Goal: Task Accomplishment & Management: Use online tool/utility

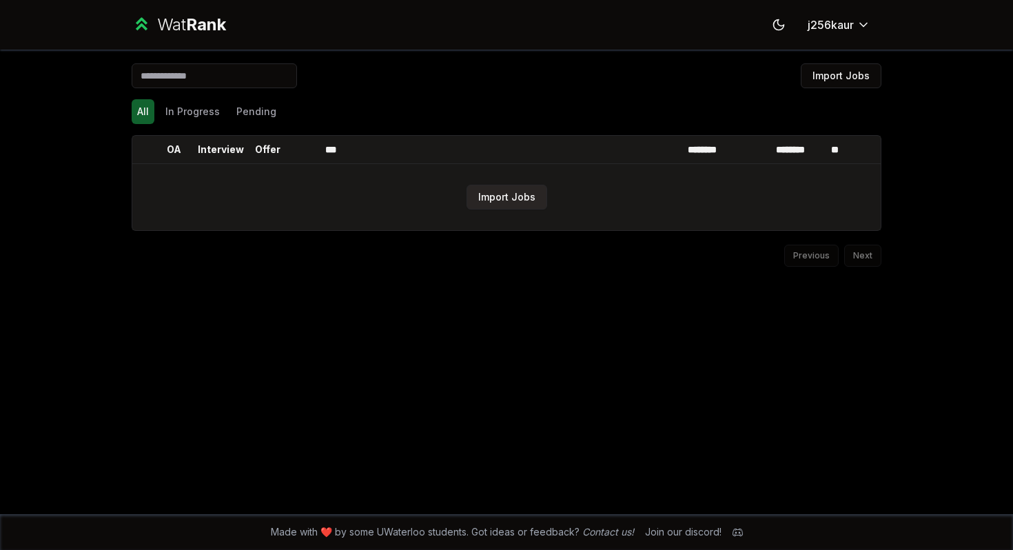
click at [534, 194] on button "Import Jobs" at bounding box center [507, 197] width 81 height 25
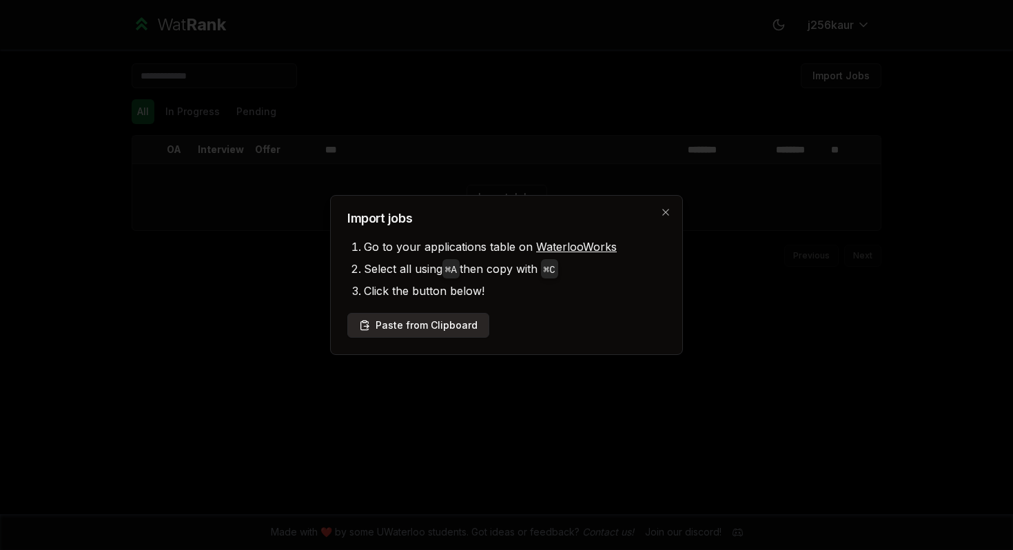
click at [438, 326] on button "Paste from Clipboard" at bounding box center [418, 325] width 142 height 25
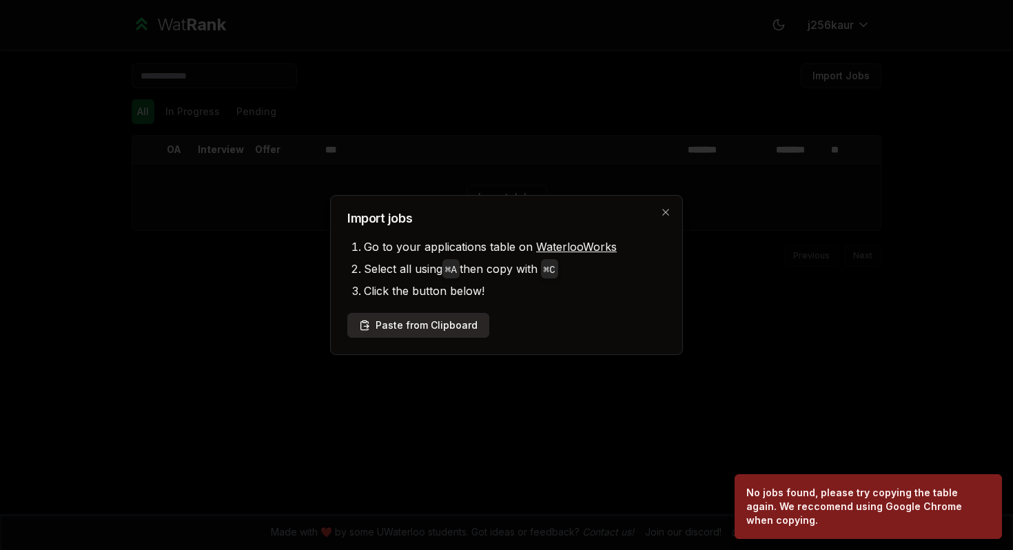
click at [475, 313] on button "Paste from Clipboard" at bounding box center [418, 325] width 142 height 25
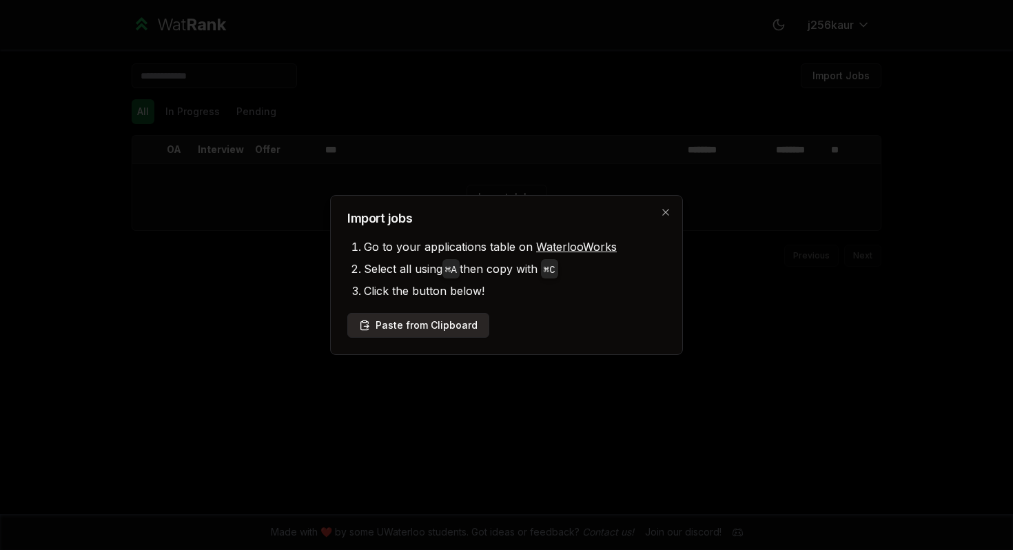
click at [460, 315] on button "Paste from Clipboard" at bounding box center [418, 325] width 142 height 25
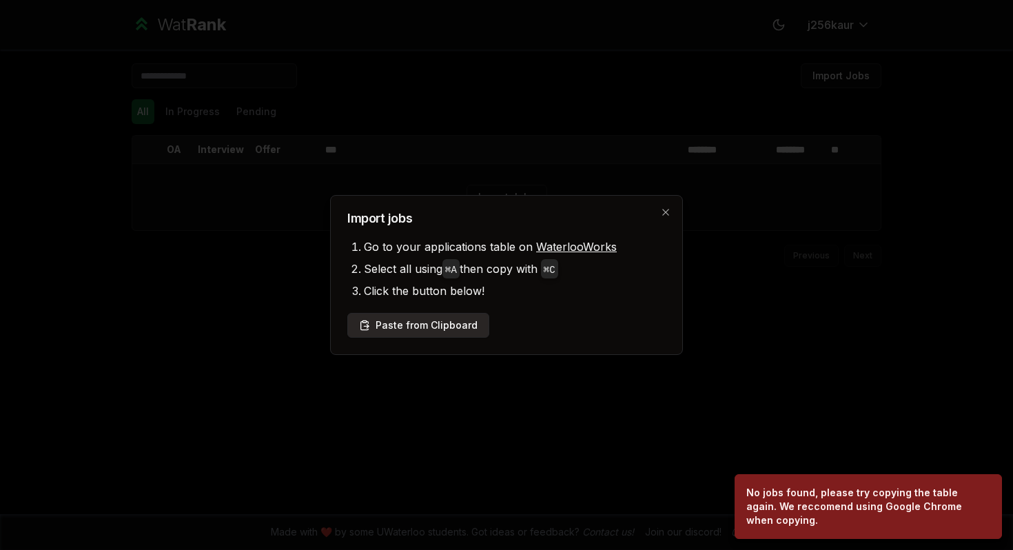
click at [460, 315] on button "Paste from Clipboard" at bounding box center [418, 325] width 142 height 25
click at [669, 214] on icon "button" at bounding box center [665, 212] width 11 height 11
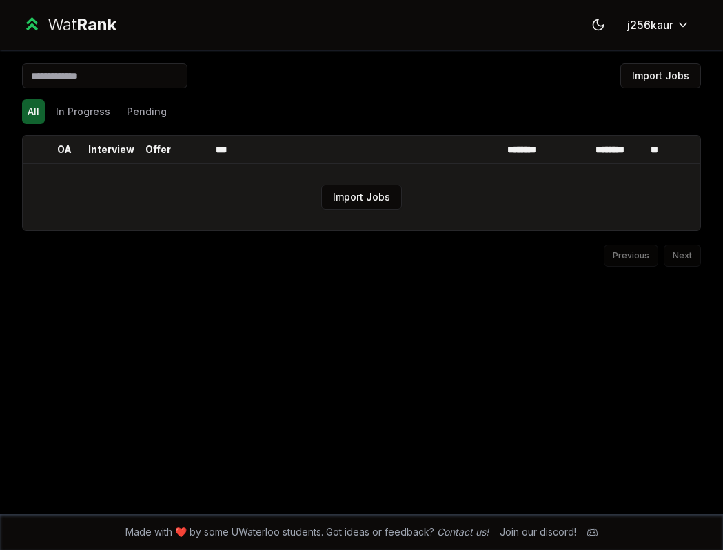
click at [511, 213] on td "Import Jobs" at bounding box center [362, 197] width 678 height 66
click at [376, 195] on button "Import Jobs" at bounding box center [361, 197] width 81 height 25
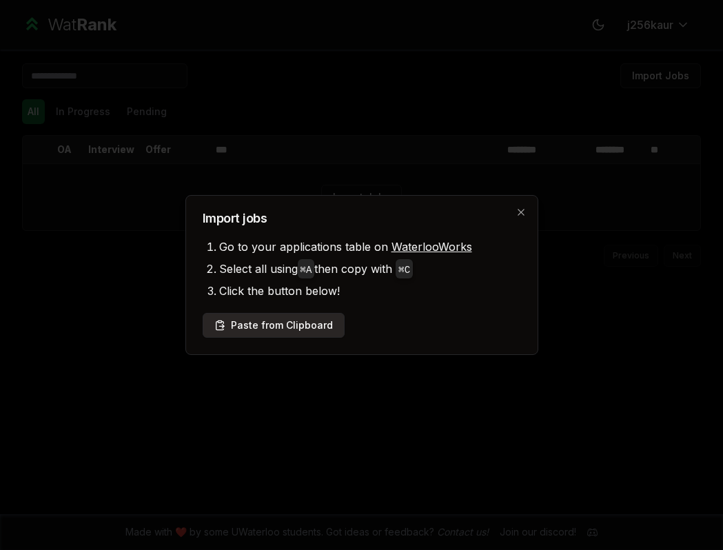
click at [318, 321] on button "Paste from Clipboard" at bounding box center [274, 325] width 142 height 25
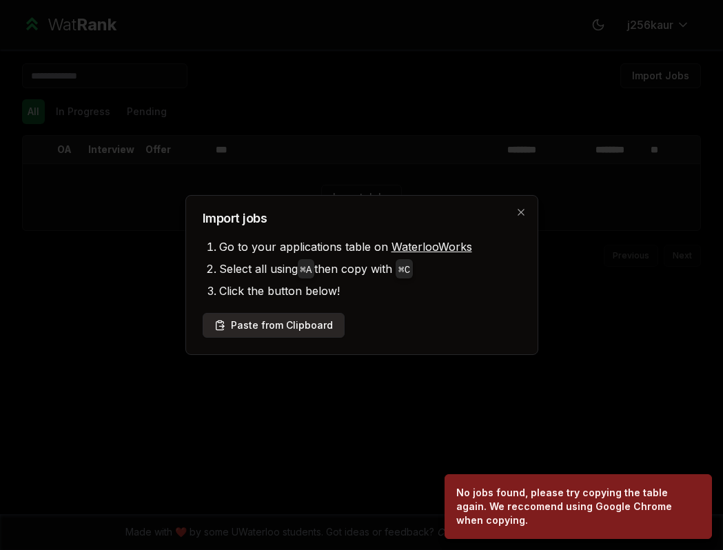
click at [318, 321] on button "Paste from Clipboard" at bounding box center [274, 325] width 142 height 25
click at [275, 334] on button "Paste from Clipboard" at bounding box center [274, 325] width 142 height 25
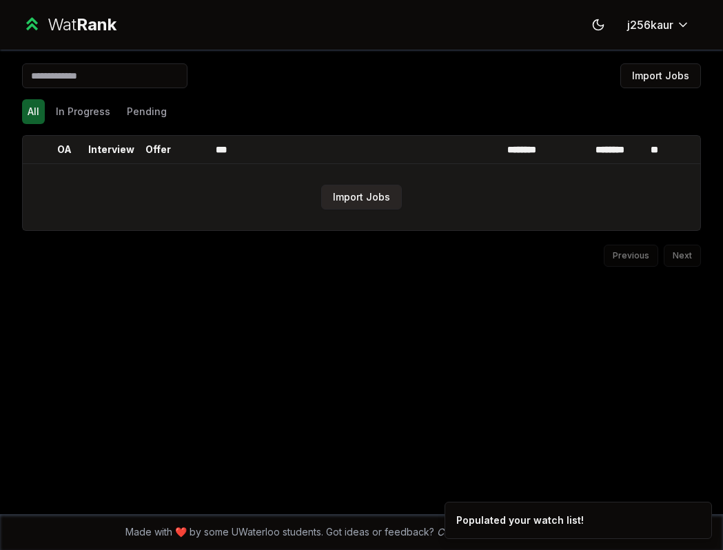
click at [397, 198] on button "Import Jobs" at bounding box center [361, 197] width 81 height 25
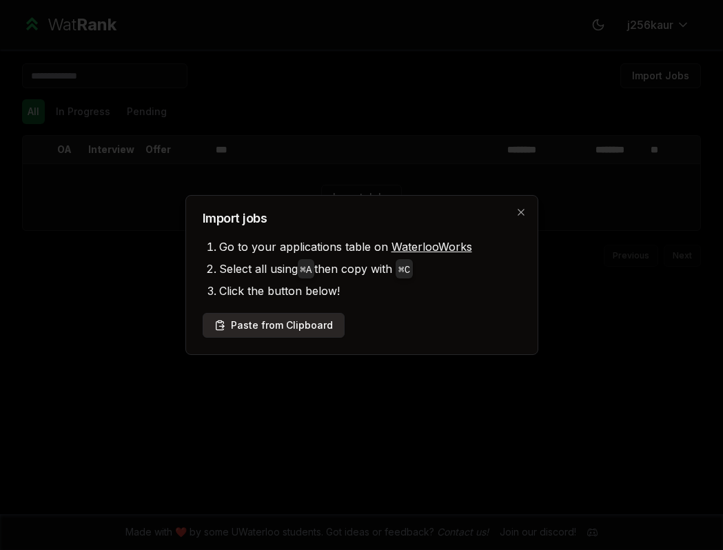
click at [314, 316] on button "Paste from Clipboard" at bounding box center [274, 325] width 142 height 25
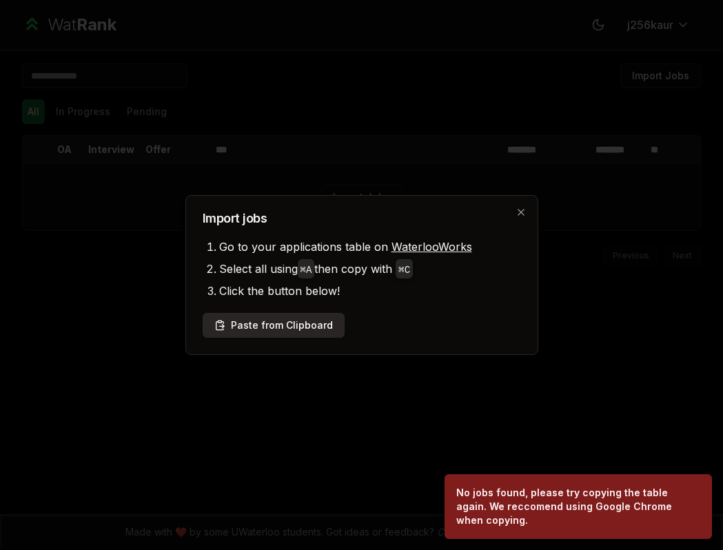
click at [314, 316] on button "Paste from Clipboard" at bounding box center [274, 325] width 142 height 25
click at [523, 218] on div "Import jobs Go to your applications table on WaterlooWorks Select all using ⌘ A…" at bounding box center [361, 275] width 353 height 160
click at [516, 216] on icon "button" at bounding box center [521, 212] width 11 height 11
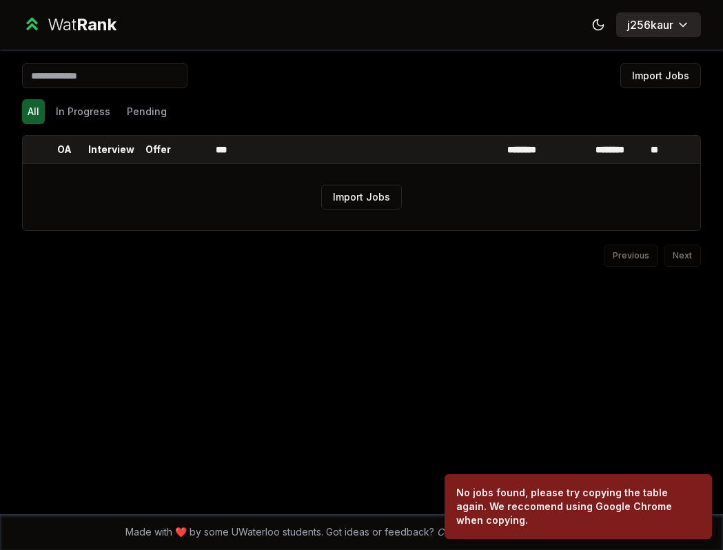
click at [661, 35] on button "j256kaur" at bounding box center [658, 24] width 85 height 25
click at [683, 23] on html "Wat Rank Toggle theme j256kaur Import Jobs All In Progress Pending OA Interview…" at bounding box center [361, 275] width 723 height 550
click at [591, 29] on html "Wat Rank Toggle theme j256kaur Import Jobs All In Progress Pending OA Interview…" at bounding box center [361, 275] width 723 height 550
click at [591, 29] on icon at bounding box center [597, 24] width 13 height 13
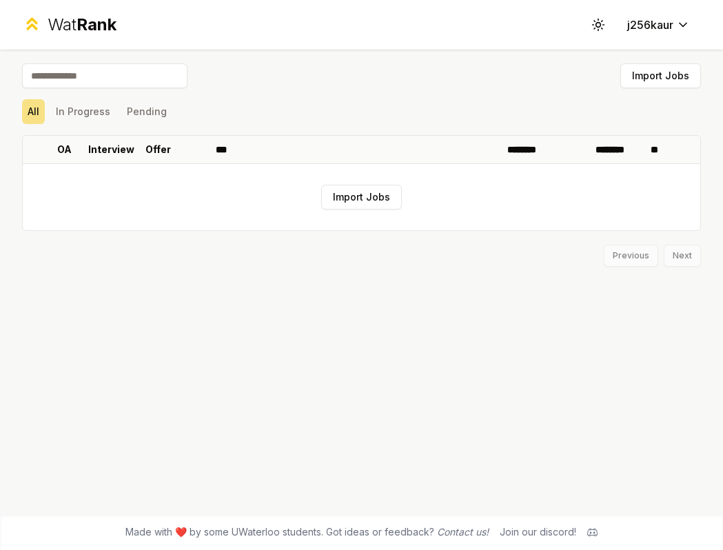
click at [448, 92] on div "Import Jobs" at bounding box center [361, 78] width 679 height 30
click at [358, 196] on button "Import Jobs" at bounding box center [361, 197] width 81 height 25
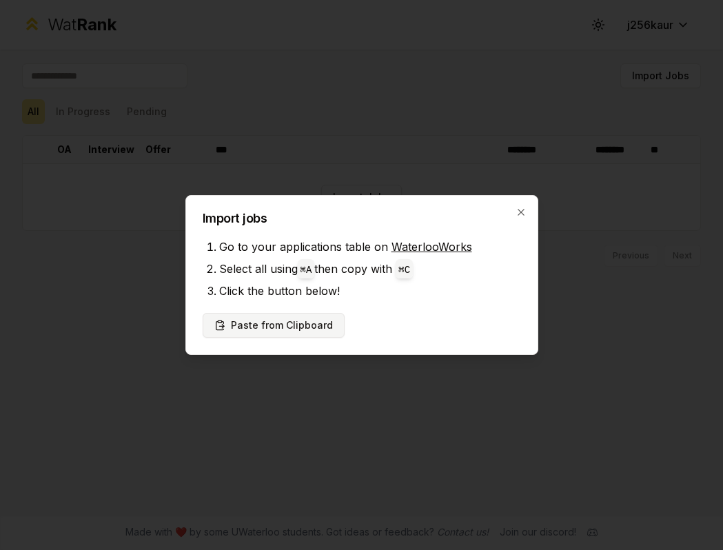
click at [296, 328] on button "Paste from Clipboard" at bounding box center [274, 325] width 142 height 25
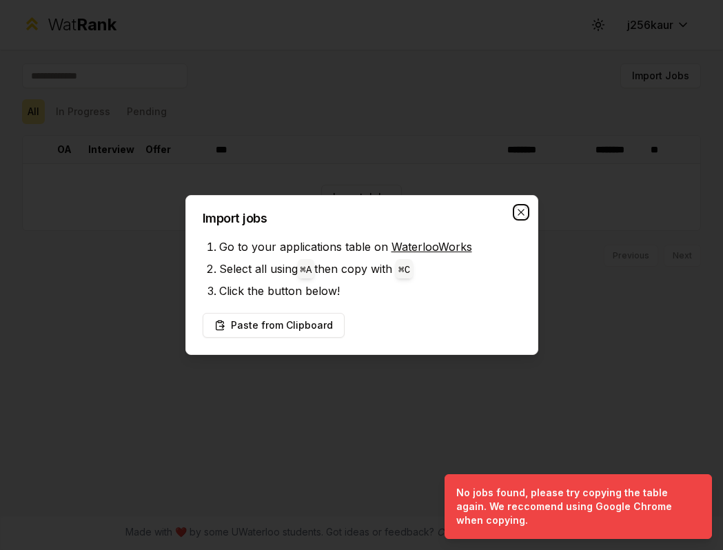
click at [523, 207] on icon "button" at bounding box center [521, 212] width 11 height 11
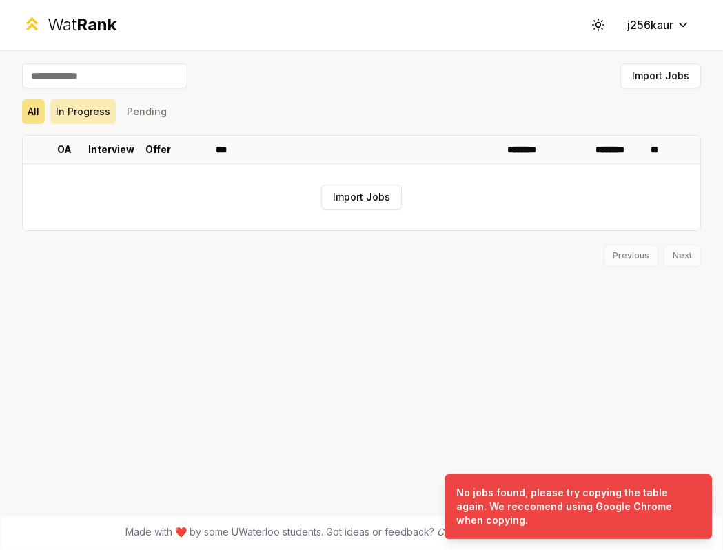
click at [91, 114] on button "In Progress" at bounding box center [82, 111] width 65 height 25
click at [148, 105] on button "Pending" at bounding box center [146, 111] width 51 height 25
click at [360, 194] on button "Import Jobs" at bounding box center [361, 197] width 81 height 25
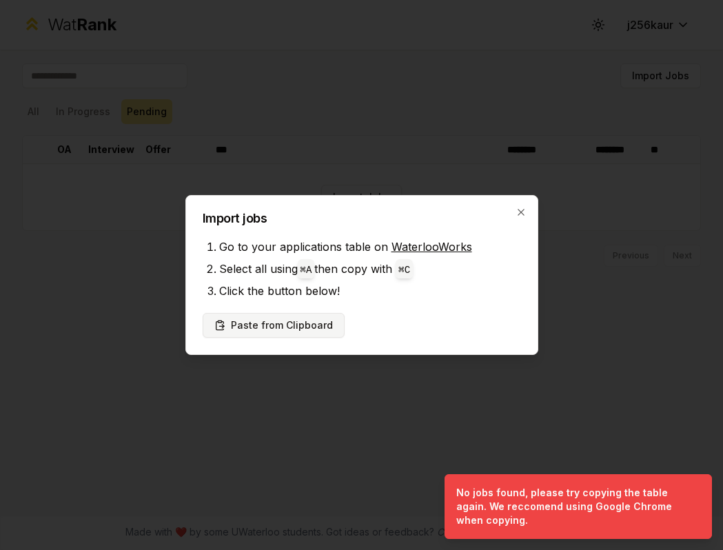
click at [330, 315] on button "Paste from Clipboard" at bounding box center [274, 325] width 142 height 25
click at [518, 227] on div "Import jobs Go to your applications table on WaterlooWorks Select all using ⌘ A…" at bounding box center [361, 275] width 353 height 160
click at [524, 219] on div "Import jobs Go to your applications table on WaterlooWorks Select all using ⌘ A…" at bounding box center [361, 275] width 353 height 160
click at [518, 212] on icon "button" at bounding box center [521, 212] width 11 height 11
